Goal: Check status: Check status

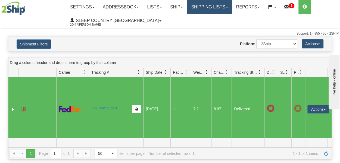
click at [209, 8] on link "Shipping lists" at bounding box center [209, 7] width 45 height 14
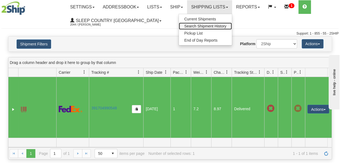
click at [212, 26] on span "Search Shipment History" at bounding box center [205, 26] width 42 height 4
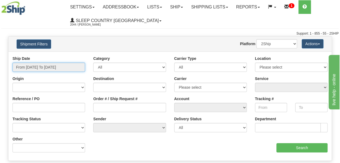
click at [58, 67] on input "From 08/11/2025 To 08/12/2025" at bounding box center [48, 66] width 73 height 9
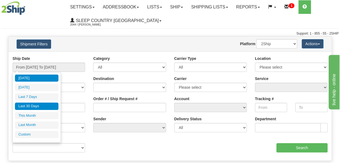
click at [30, 105] on li "Last 30 Days" at bounding box center [36, 105] width 43 height 7
type input "From 07/14/2025 To 08/12/2025"
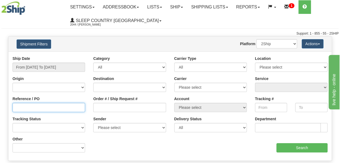
click at [27, 107] on input "Reference / PO" at bounding box center [48, 107] width 73 height 9
paste input "9000H986194"
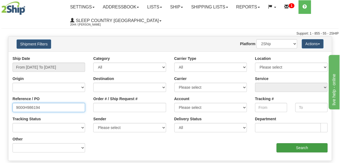
type input "9000H986194"
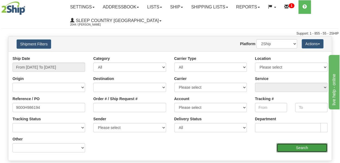
click at [288, 145] on input "Search" at bounding box center [301, 147] width 51 height 9
